Goal: Information Seeking & Learning: Learn about a topic

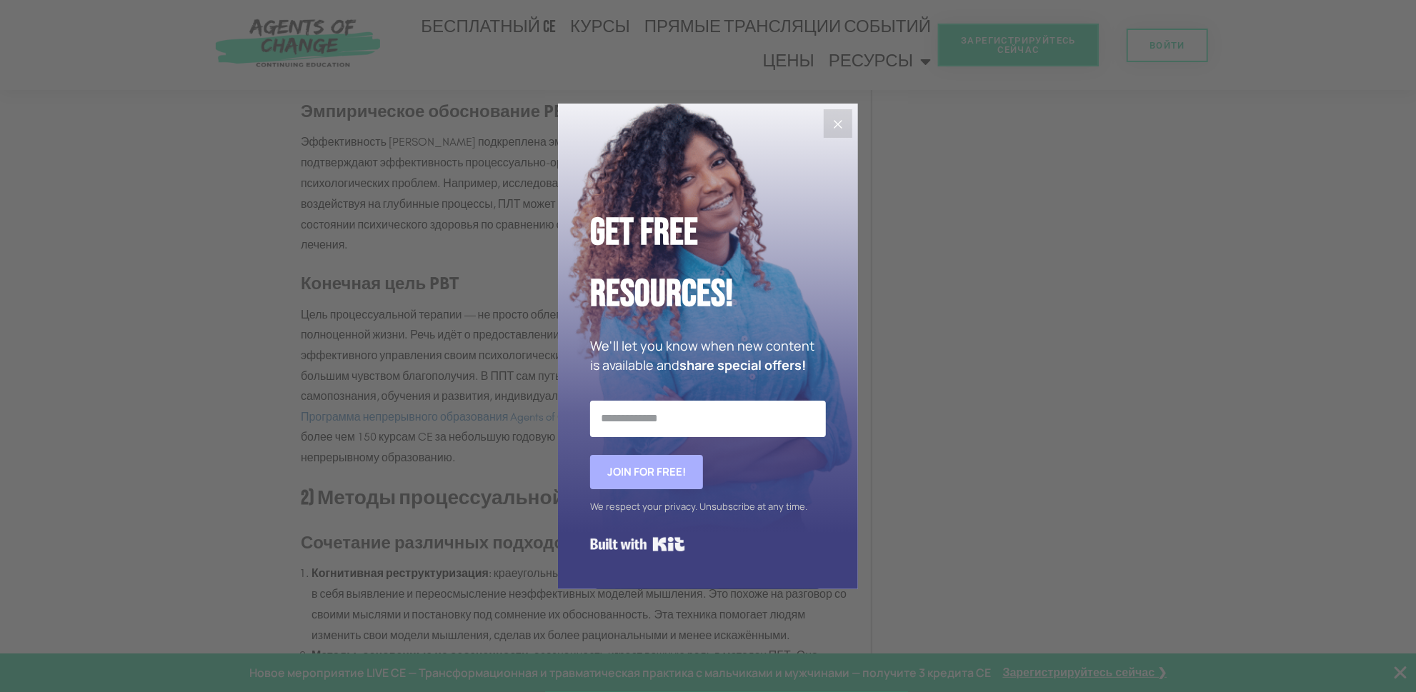
scroll to position [1715, 0]
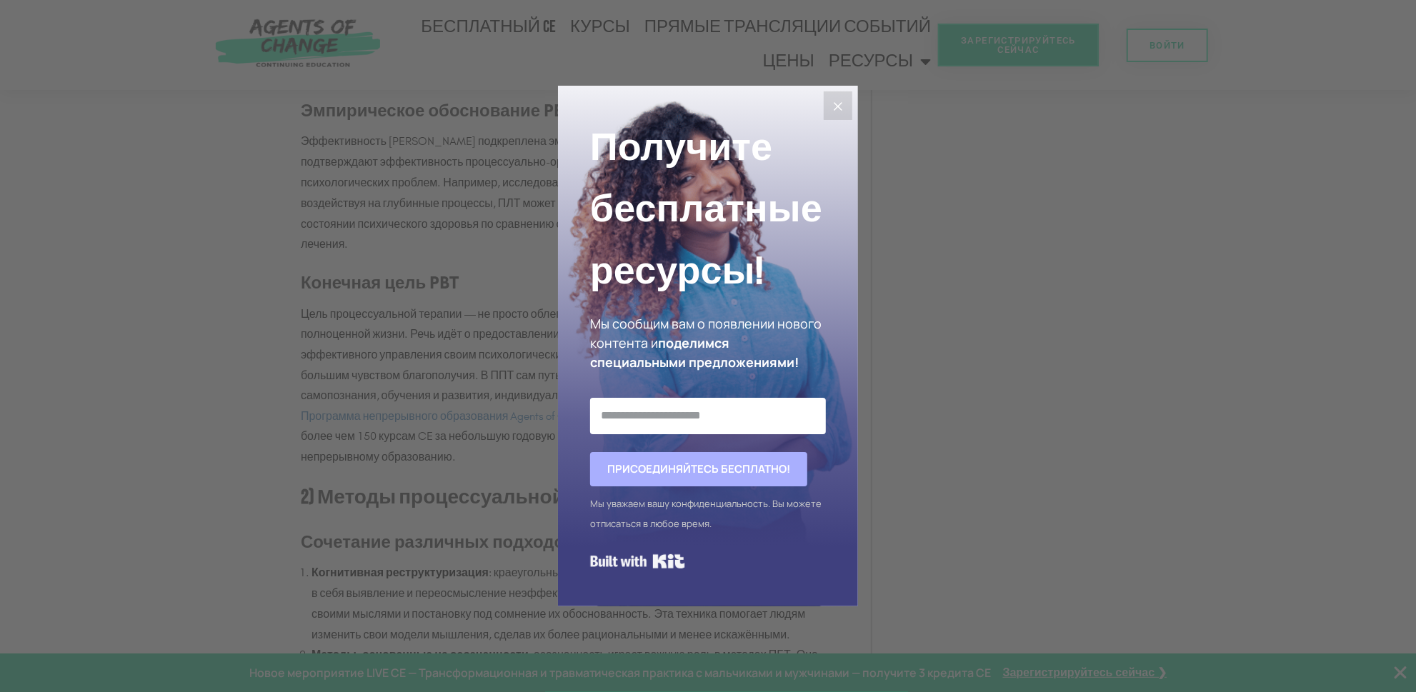
click at [837, 109] on icon "Закрывать" at bounding box center [837, 106] width 17 height 17
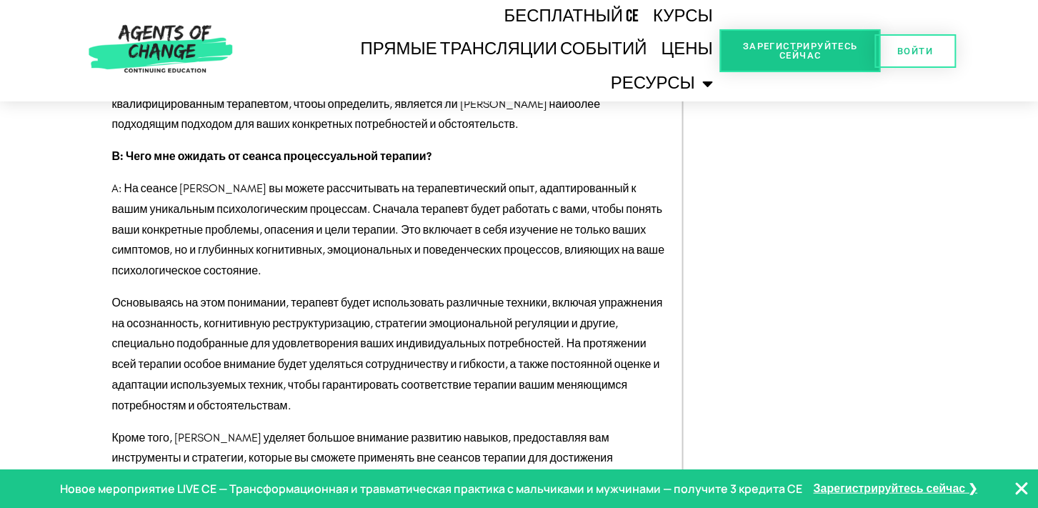
scroll to position [4395, 0]
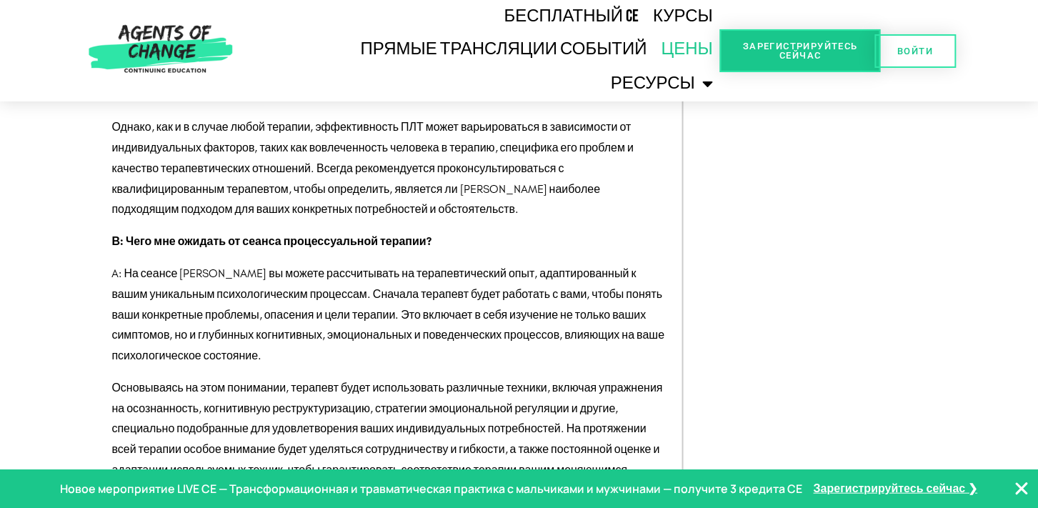
click at [682, 47] on font "Цены" at bounding box center [687, 49] width 51 height 21
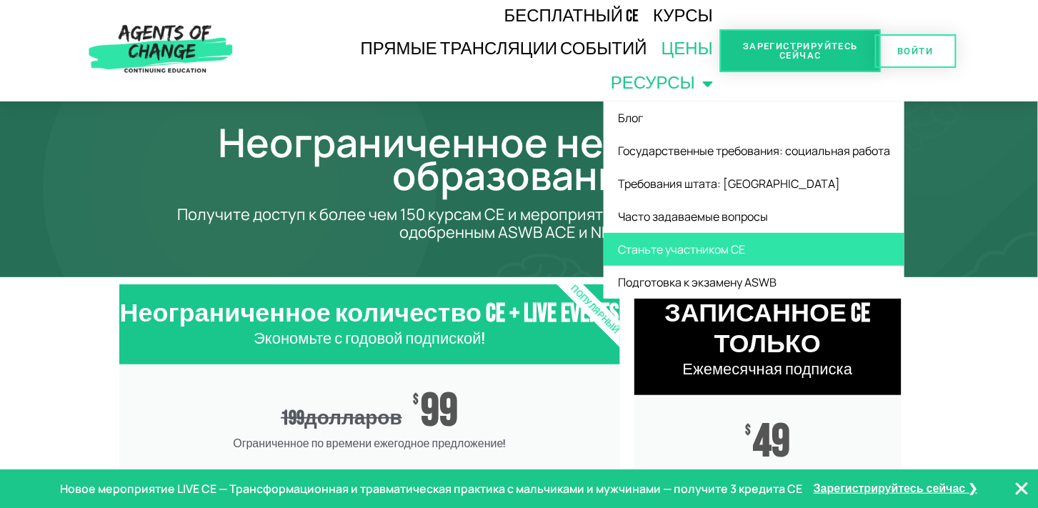
click at [698, 255] on font "Станьте участником CE" at bounding box center [681, 249] width 127 height 16
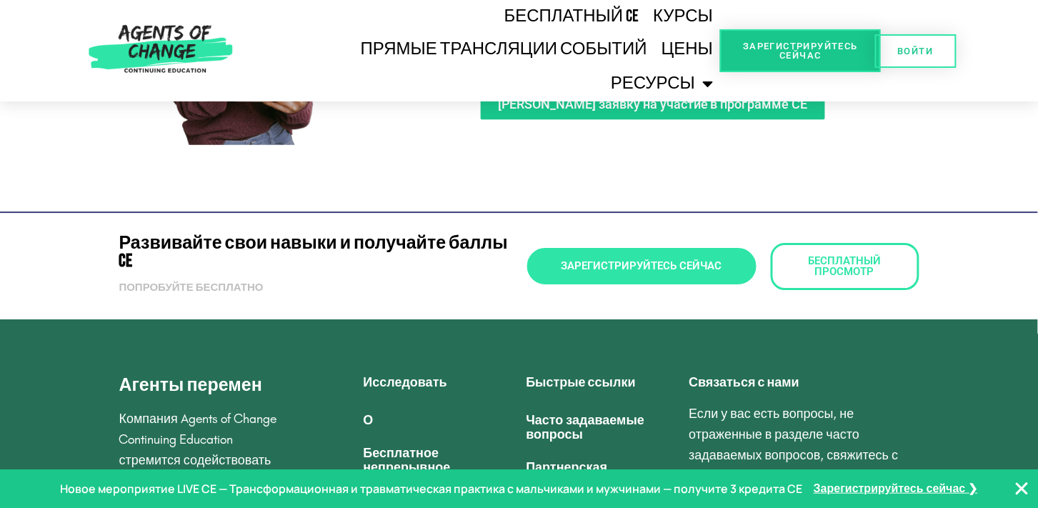
scroll to position [2854, 0]
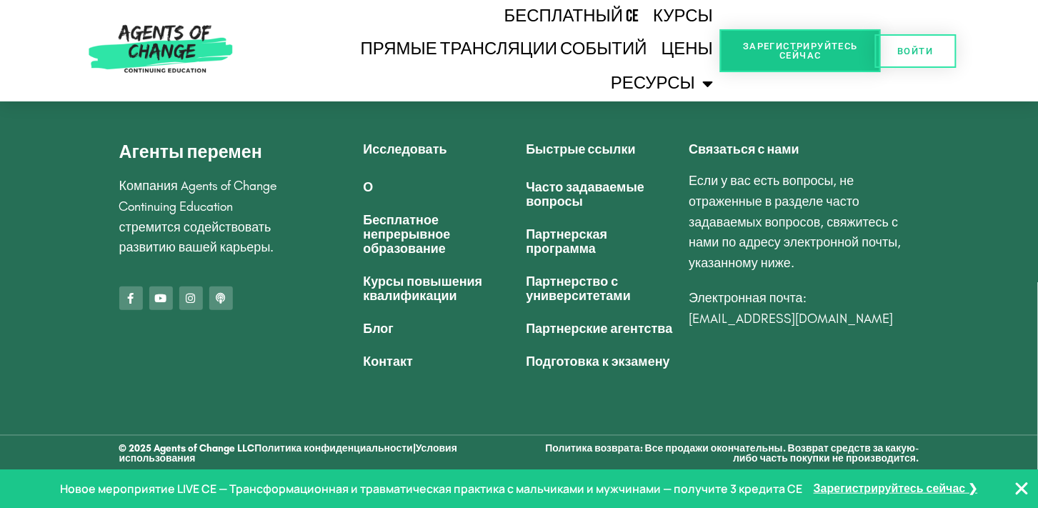
click at [402, 363] on font "Контакт" at bounding box center [389, 362] width 50 height 16
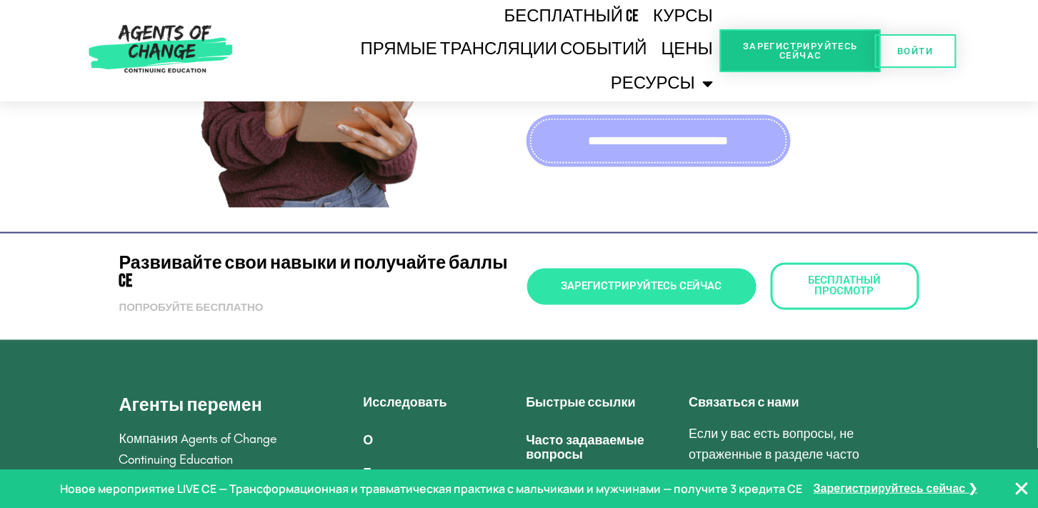
scroll to position [667, 0]
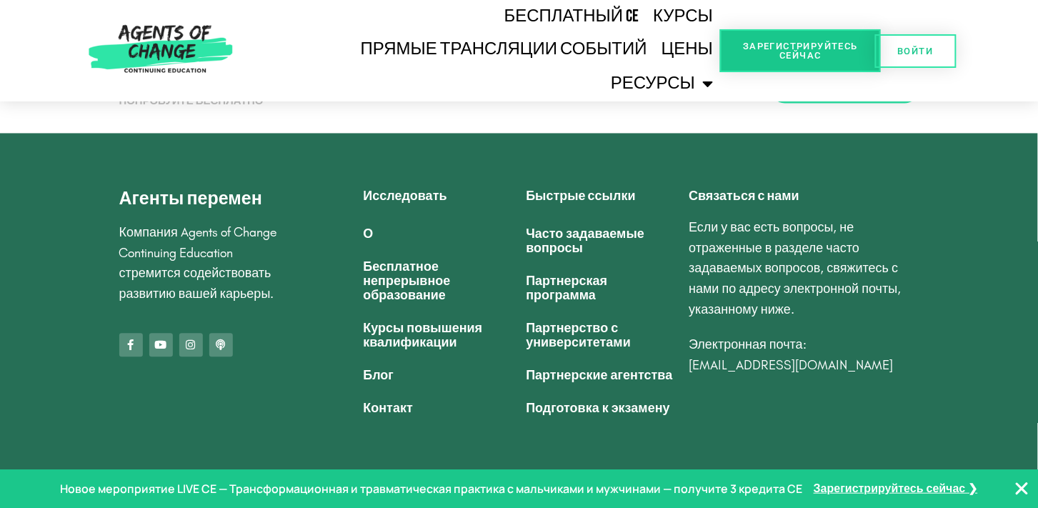
click at [370, 234] on font "О" at bounding box center [369, 234] width 10 height 16
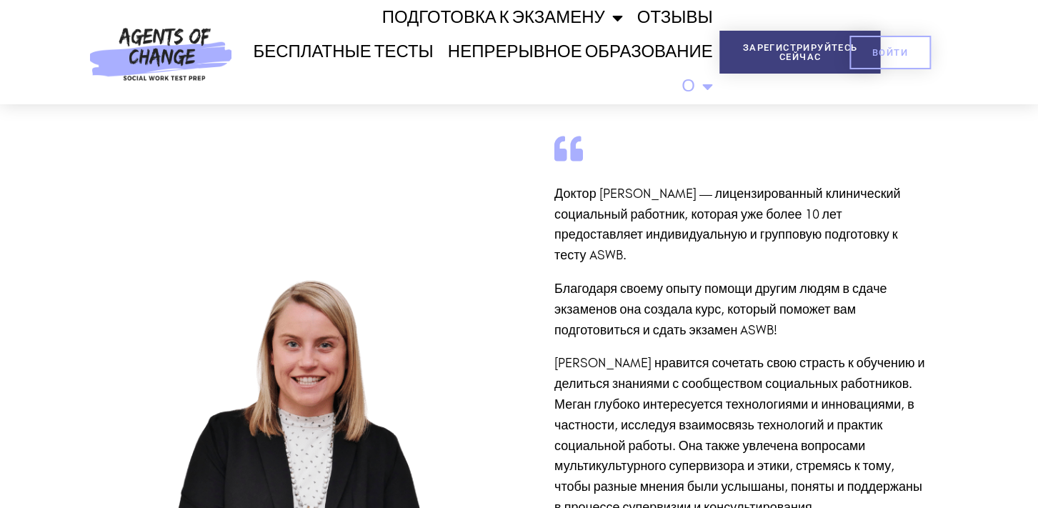
click at [609, 254] on font "Доктор [PERSON_NAME] — лицензированный клинический социальный работник, которая…" at bounding box center [728, 224] width 347 height 77
click at [612, 256] on font "Доктор [PERSON_NAME] — лицензированный клинический социальный работник, которая…" at bounding box center [728, 224] width 347 height 77
drag, startPoint x: 622, startPoint y: 256, endPoint x: 549, endPoint y: 257, distance: 72.2
click at [549, 257] on div "Доктор [PERSON_NAME] — лицензированный клинический социальный работник, которая…" at bounding box center [722, 453] width 407 height 638
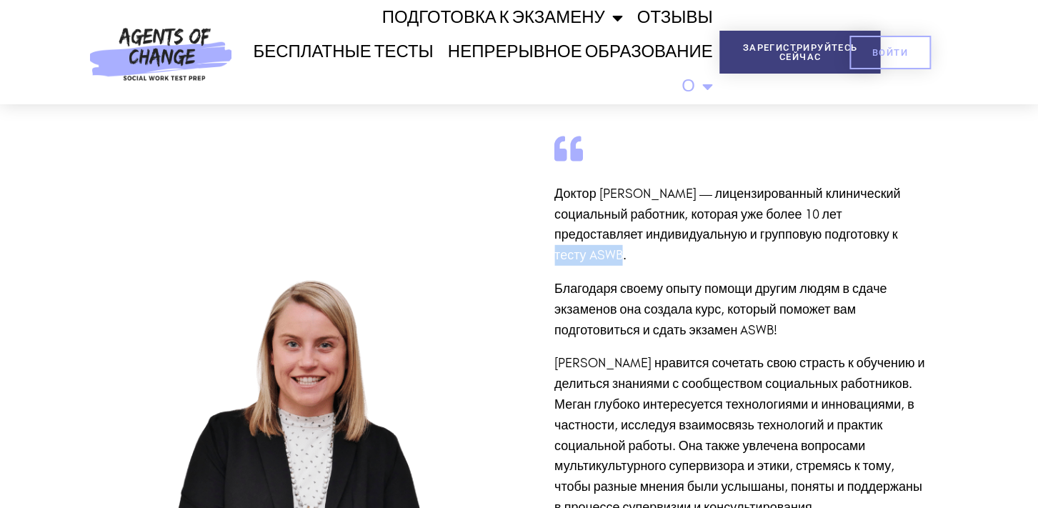
copy font "тесту ASWB"
click at [654, 255] on p "Доктор [PERSON_NAME] — лицензированный клинический социальный работник, которая…" at bounding box center [741, 225] width 372 height 82
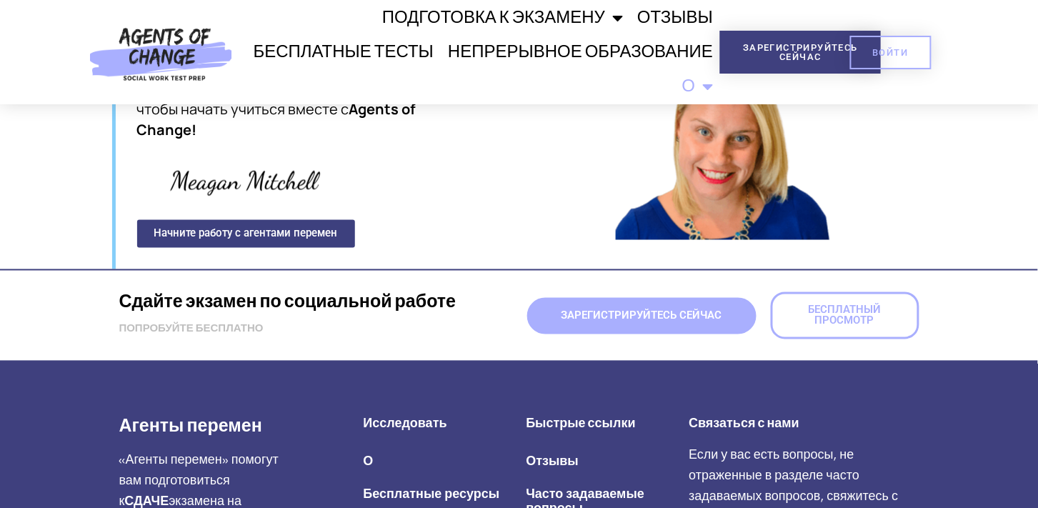
scroll to position [2286, 0]
